Goal: Information Seeking & Learning: Learn about a topic

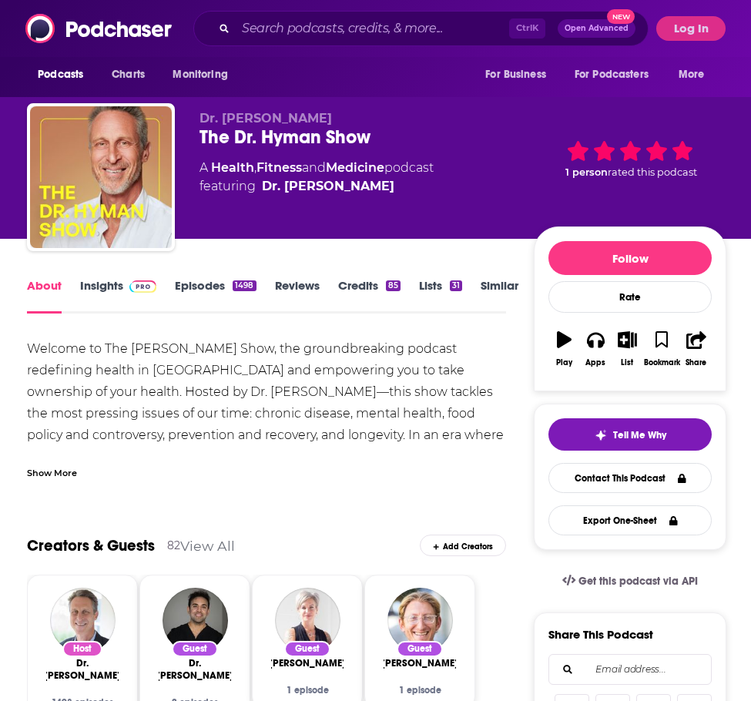
click at [97, 292] on link "Insights" at bounding box center [118, 295] width 76 height 35
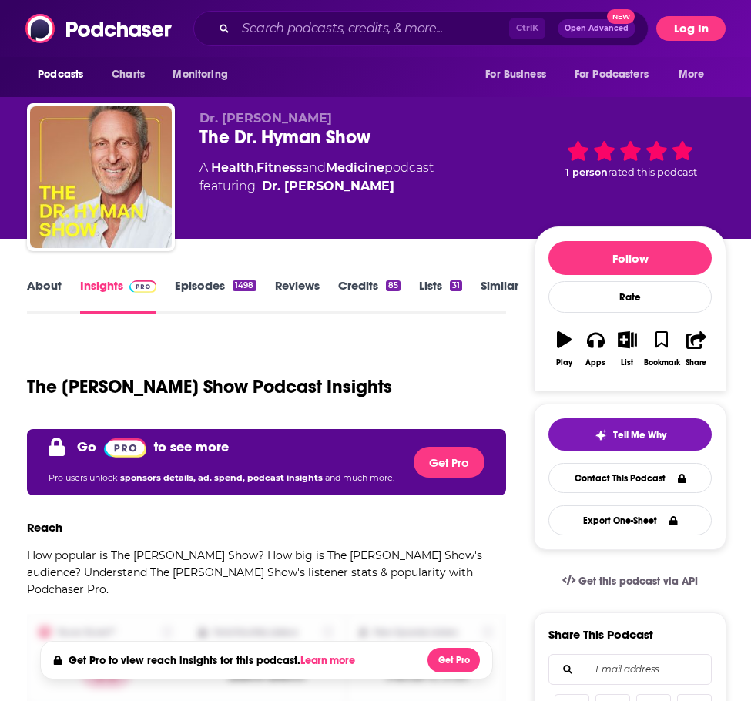
click at [704, 26] on button "Log In" at bounding box center [690, 28] width 69 height 25
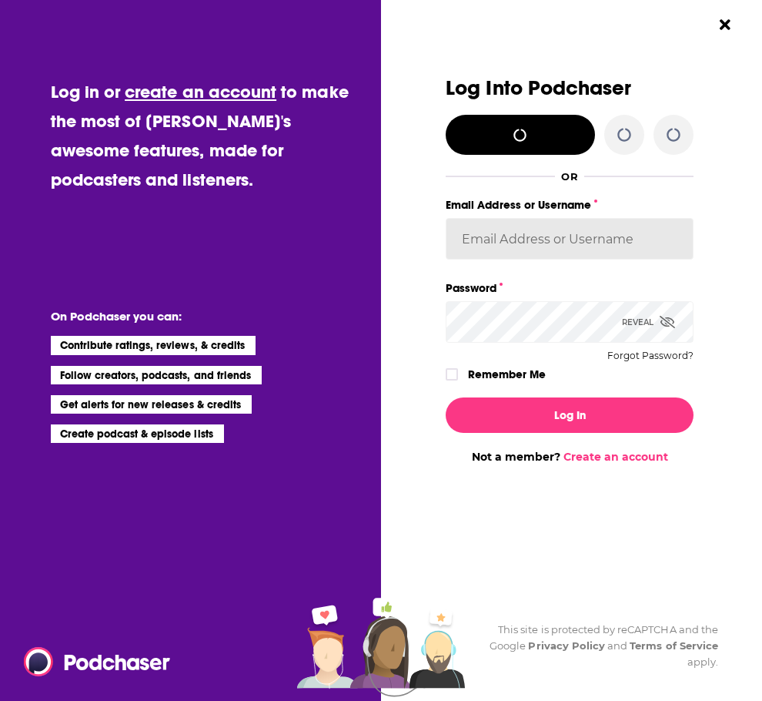
type input "[PERSON_NAME].[PERSON_NAME]"
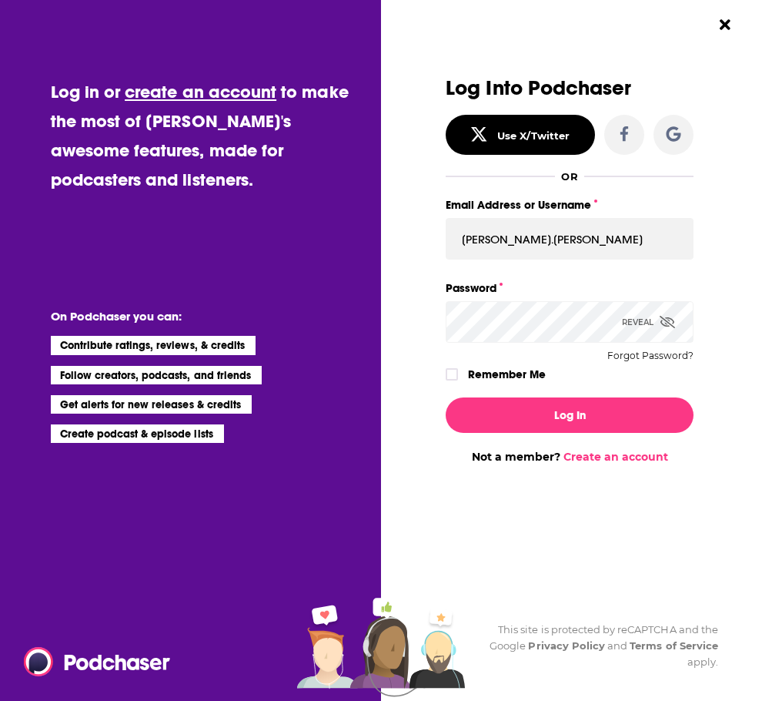
click at [479, 365] on label "Remember Me" at bounding box center [507, 374] width 78 height 20
click at [456, 381] on input "rememberMe" at bounding box center [451, 381] width 9 height 0
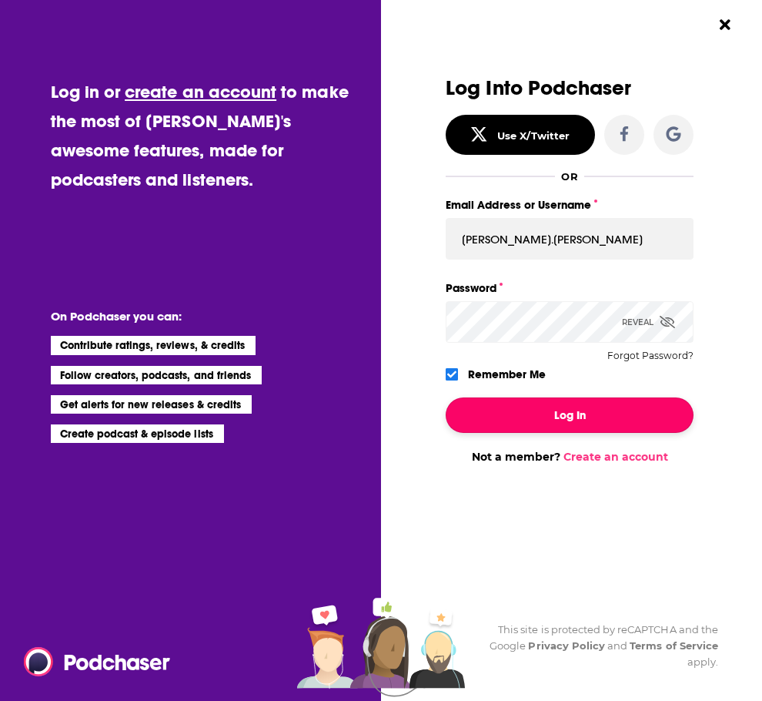
click at [493, 408] on button "Log In" at bounding box center [570, 414] width 248 height 35
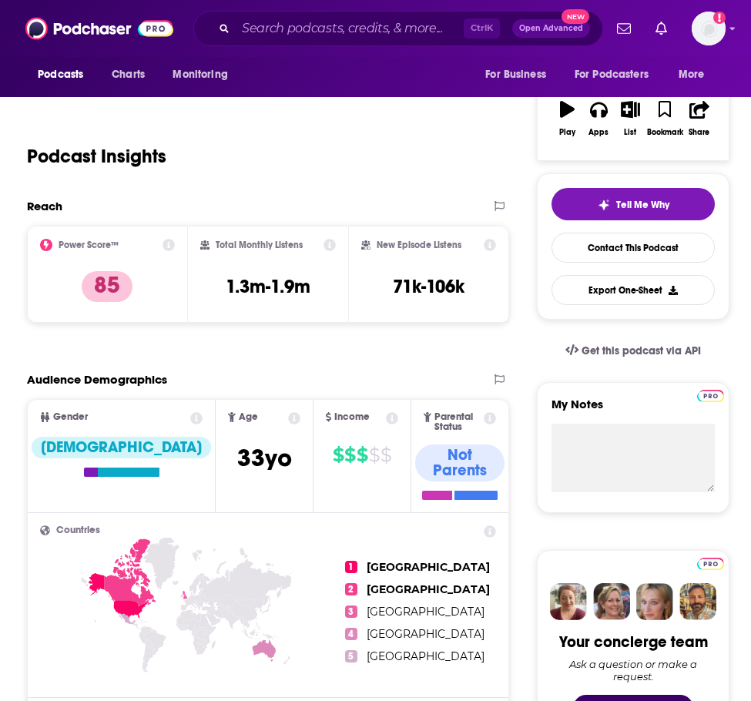
scroll to position [231, 0]
